Goal: Transaction & Acquisition: Purchase product/service

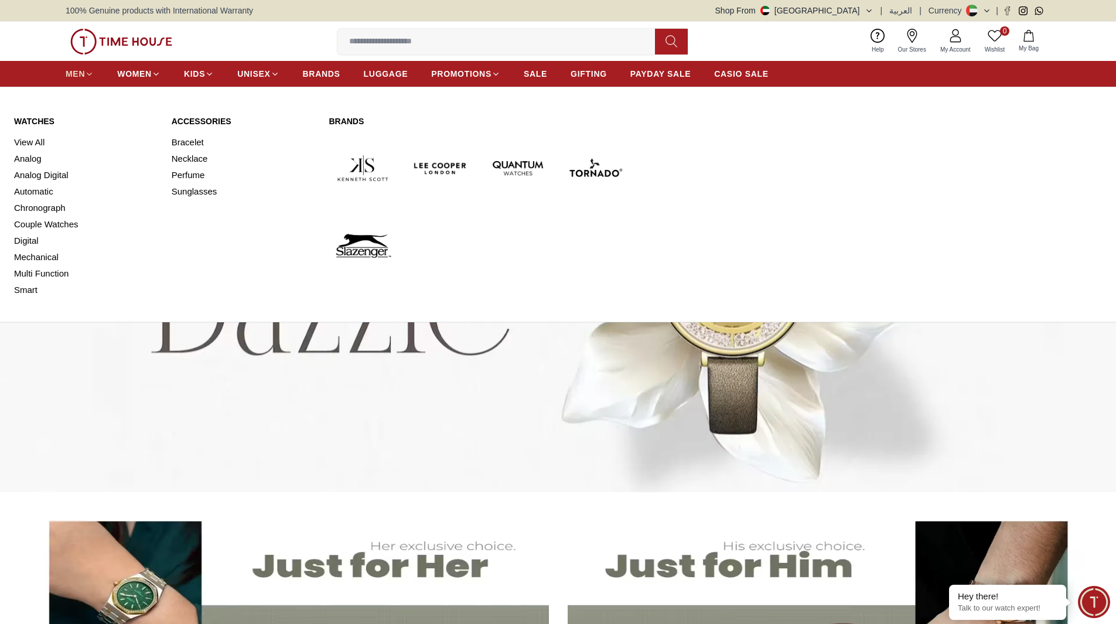
click at [83, 70] on span "MEN" at bounding box center [75, 74] width 19 height 12
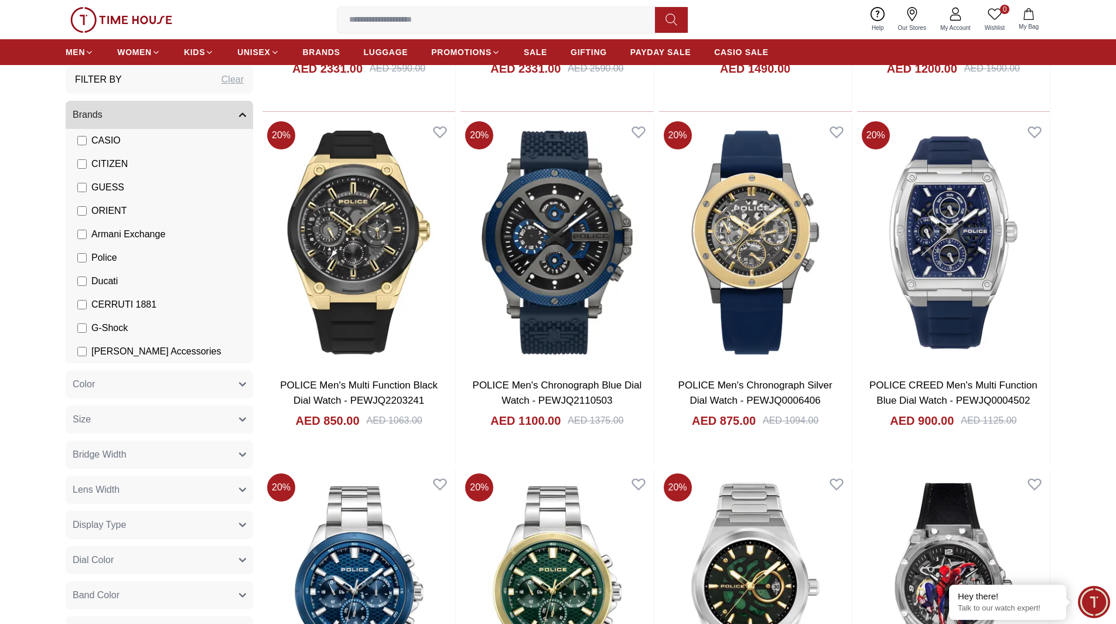
scroll to position [100, 0]
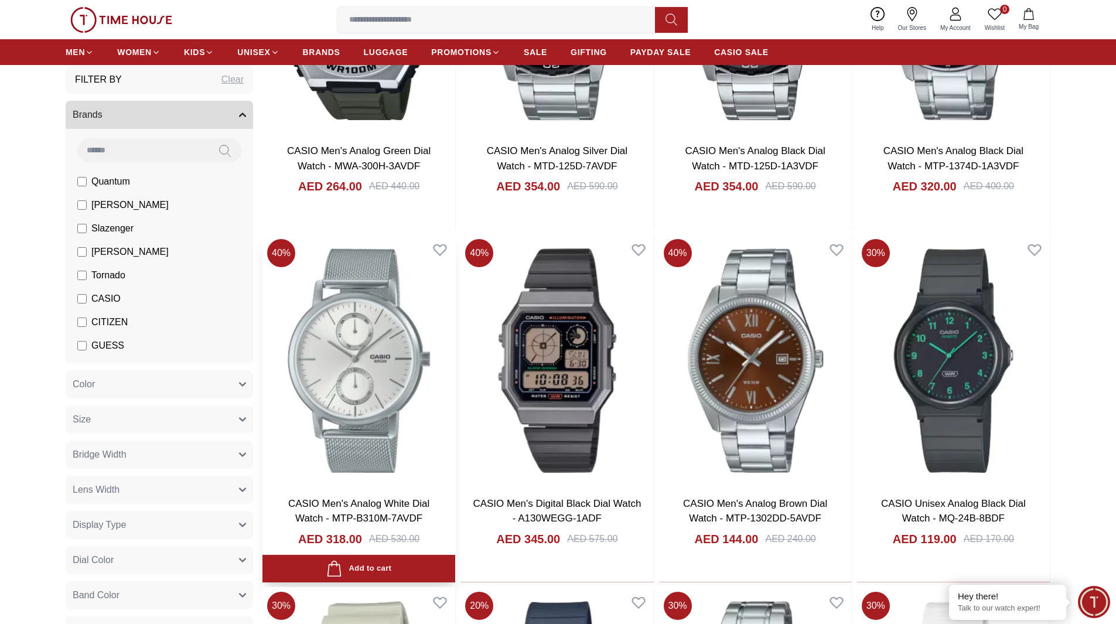
scroll to position [820, 0]
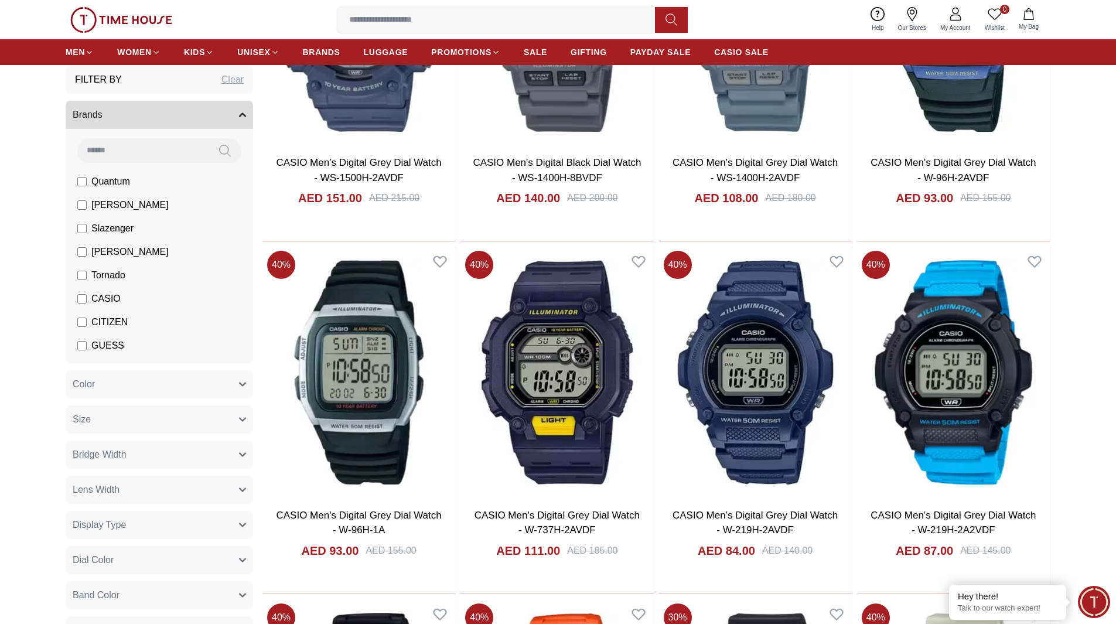
scroll to position [3077, 0]
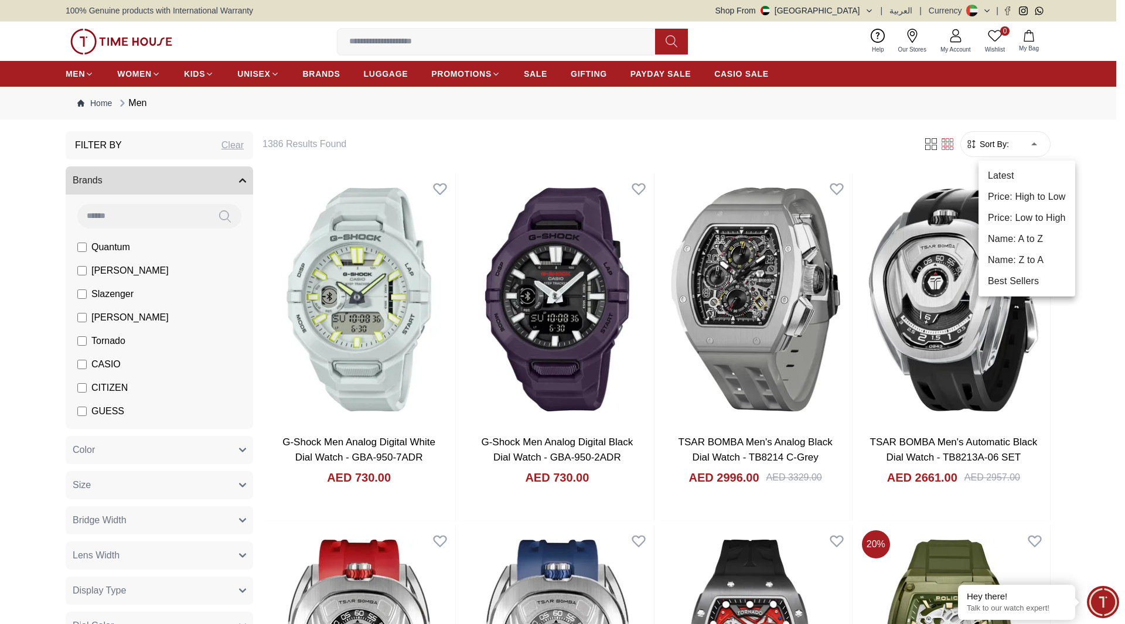
drag, startPoint x: 1040, startPoint y: 216, endPoint x: 1040, endPoint y: 197, distance: 18.8
click at [1040, 197] on ul "Latest Price: High to Low Price: Low to High Name: A to Z Name: Z to A Best Sel…" at bounding box center [1026, 228] width 97 height 136
click at [1040, 197] on li "Price: High to Low" at bounding box center [1026, 196] width 97 height 21
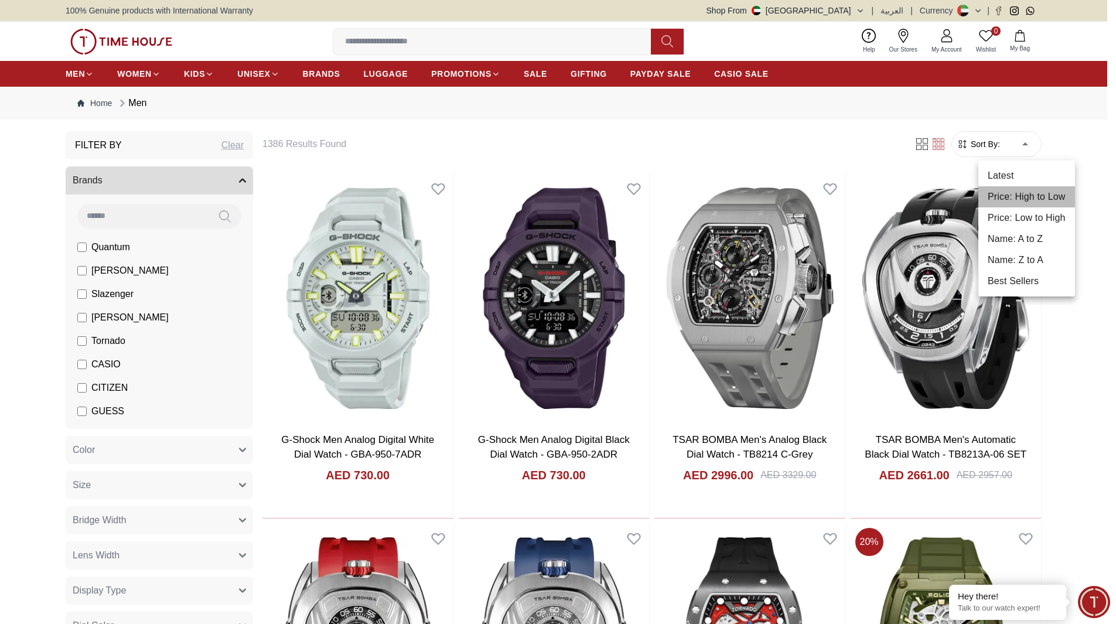
type input "*"
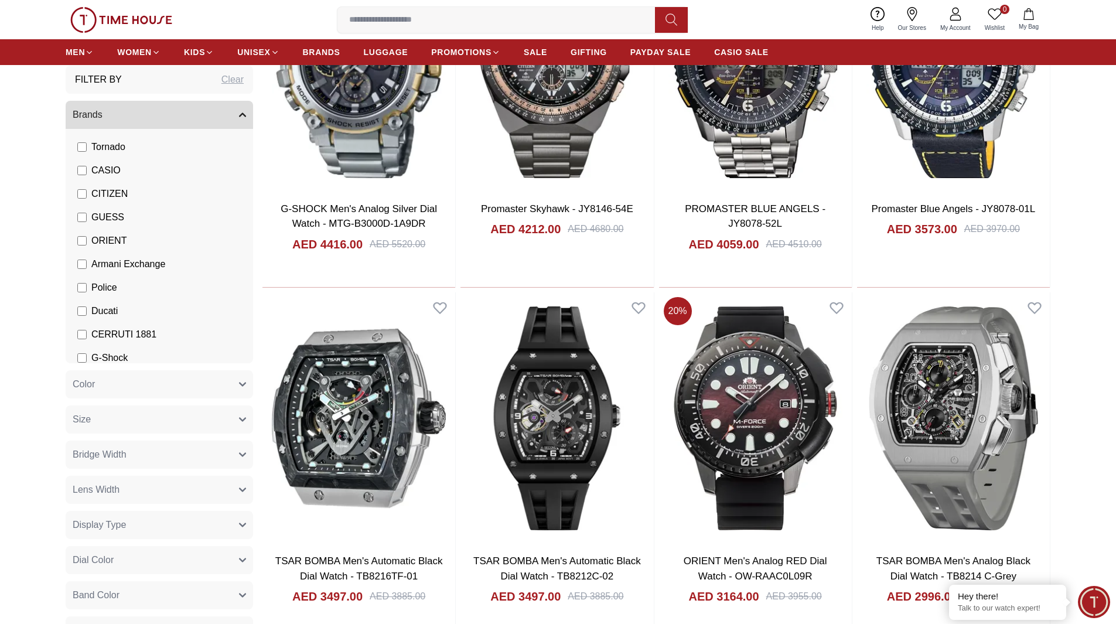
scroll to position [275, 0]
click at [230, 100] on div "Filter By Clear Brands Quantum [PERSON_NAME] Slazenger [PERSON_NAME] Tornado CA…" at bounding box center [159, 621] width 187 height 1111
click at [239, 111] on icon "button" at bounding box center [242, 114] width 7 height 7
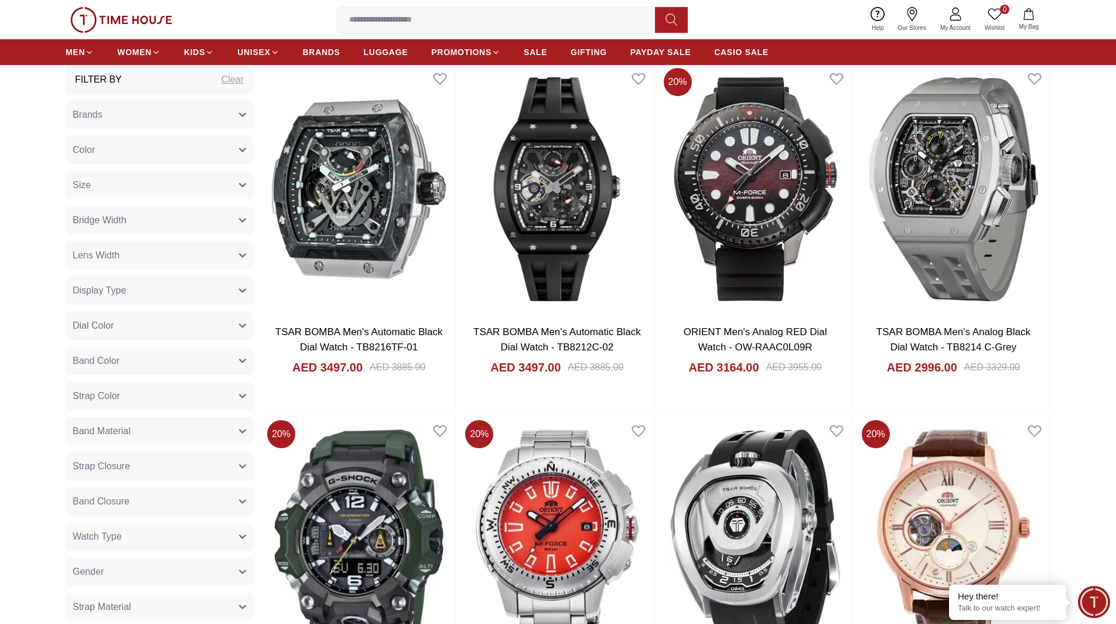
scroll to position [820, 0]
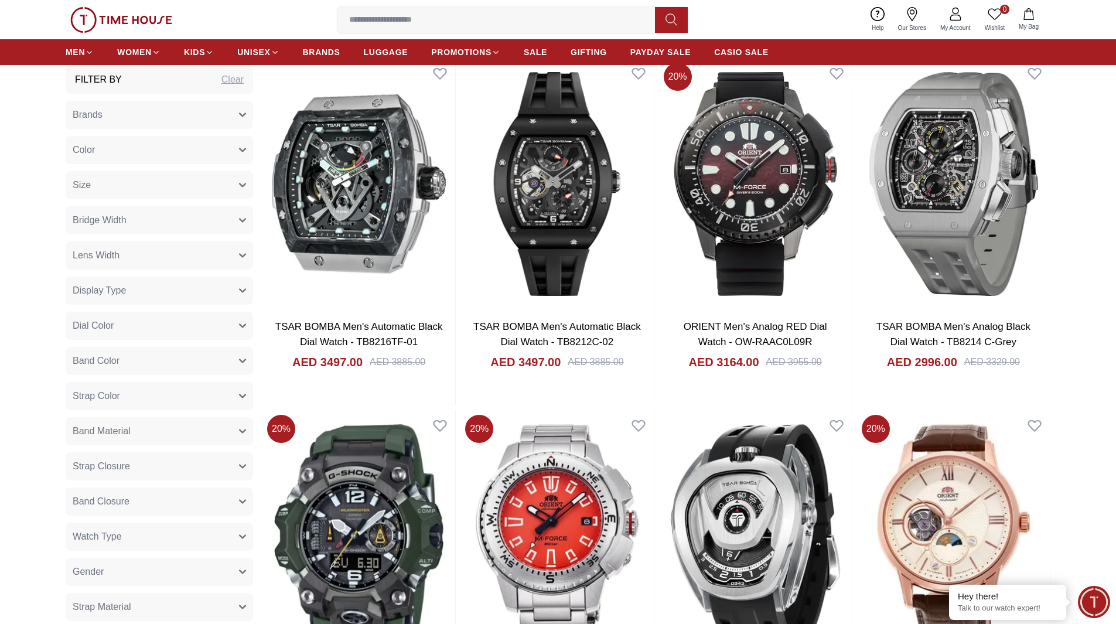
click at [30, 482] on section "Filter By Clear Brands Quantum [PERSON_NAME] Slazenger [PERSON_NAME] Tornado CA…" at bounding box center [558, 225] width 1116 height 1829
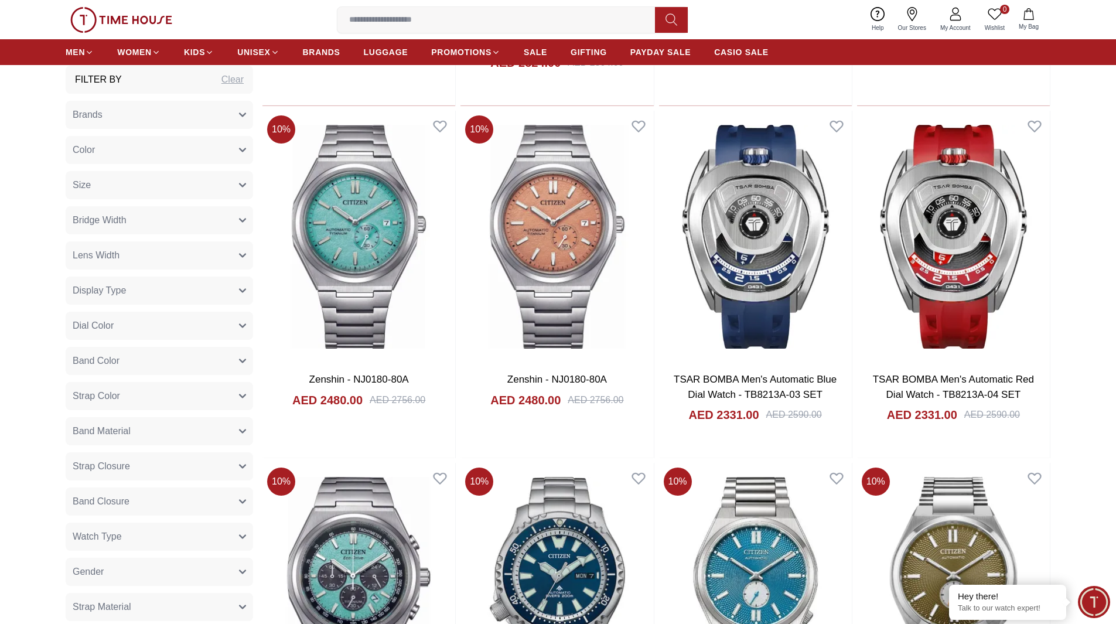
scroll to position [2253, 0]
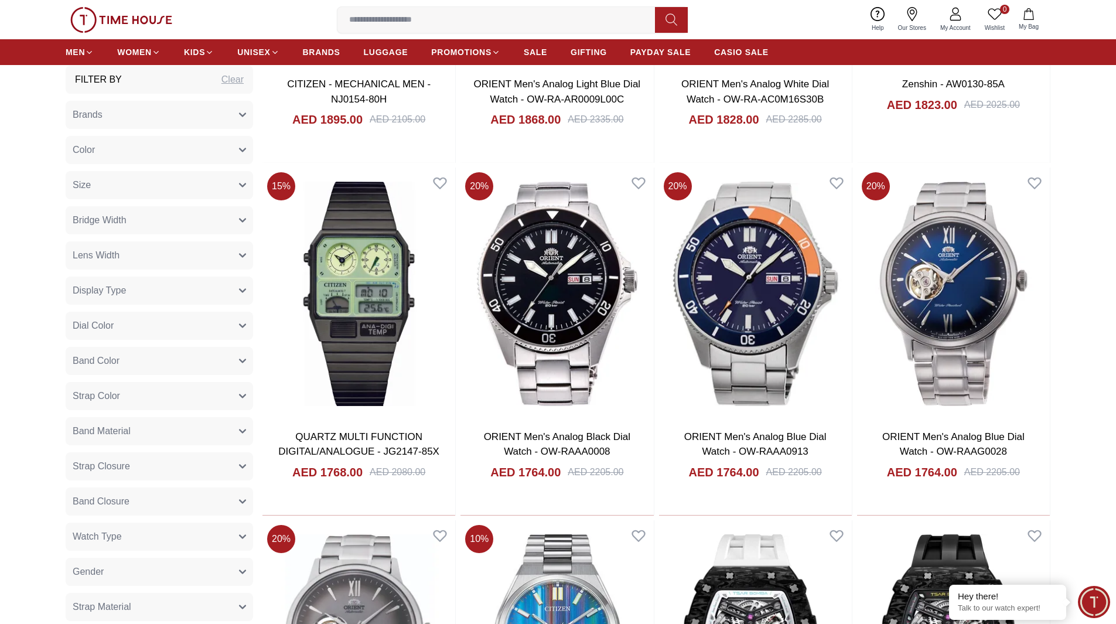
scroll to position [5743, 0]
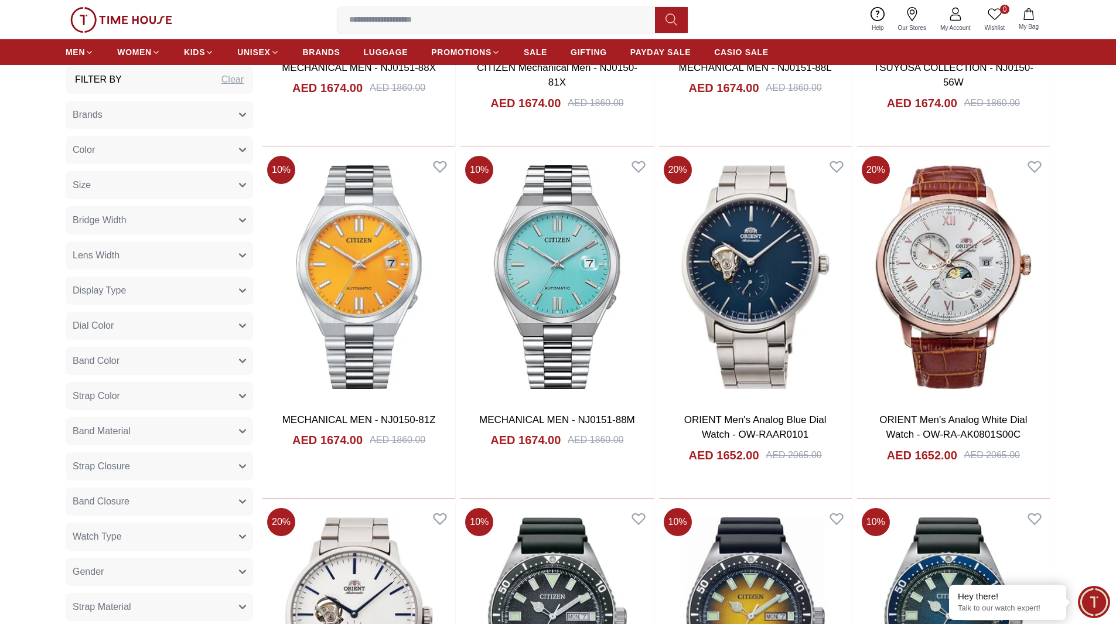
scroll to position [7326, 0]
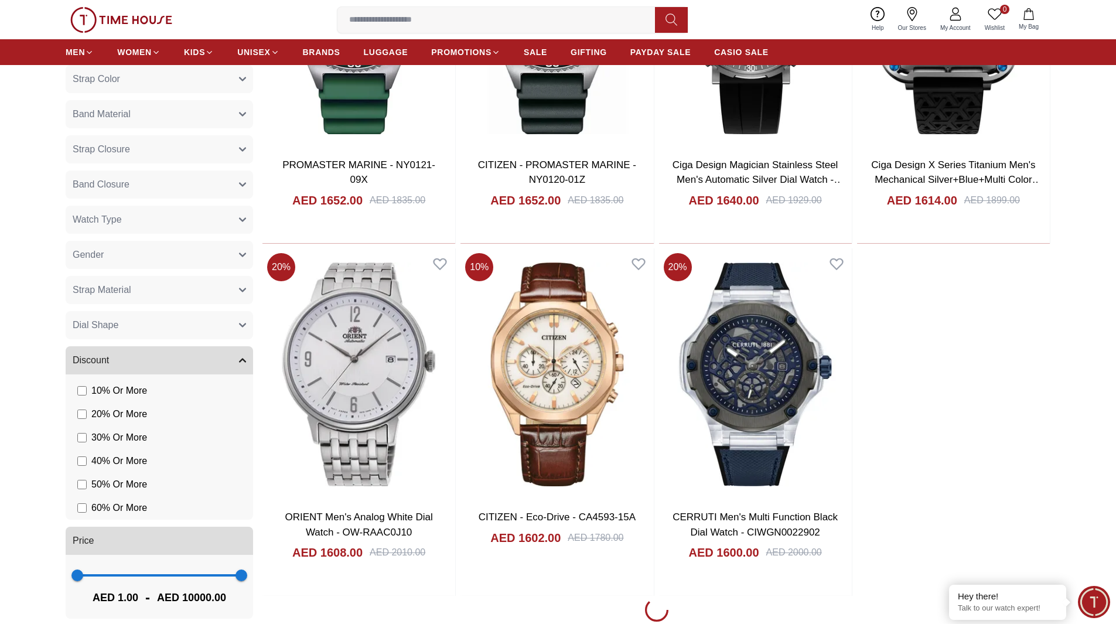
scroll to position [8782, 0]
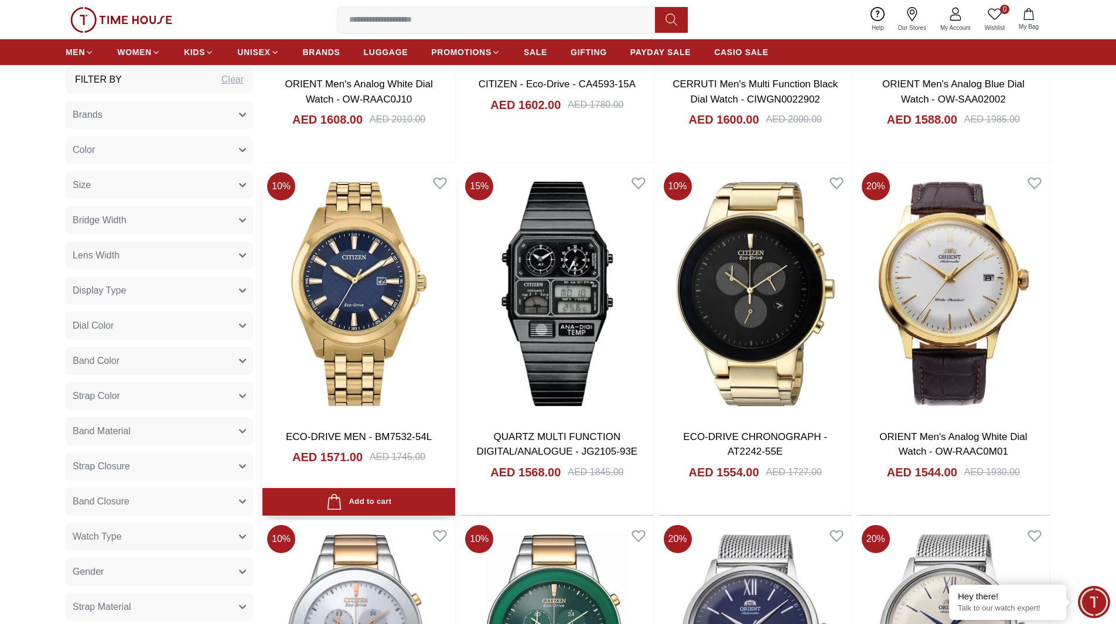
click at [378, 487] on div "10 % ECO-DRIVE MEN - BM7532-54L AED 1571.00 AED 1745.00 Add to cart Add to cart" at bounding box center [358, 341] width 193 height 347
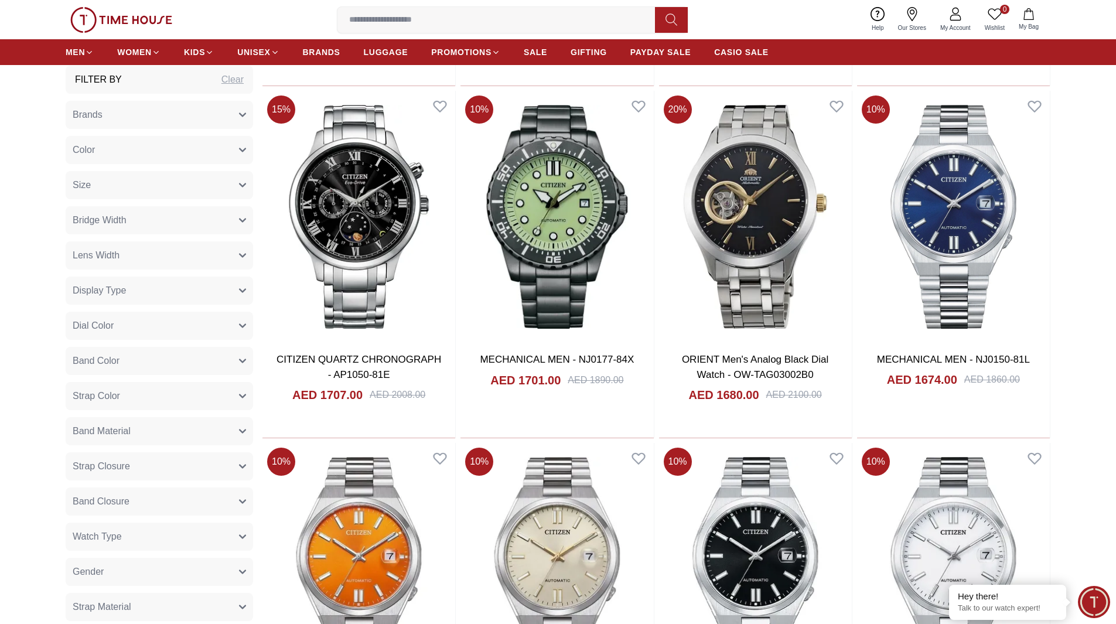
scroll to position [6264, 0]
